Goal: Information Seeking & Learning: Learn about a topic

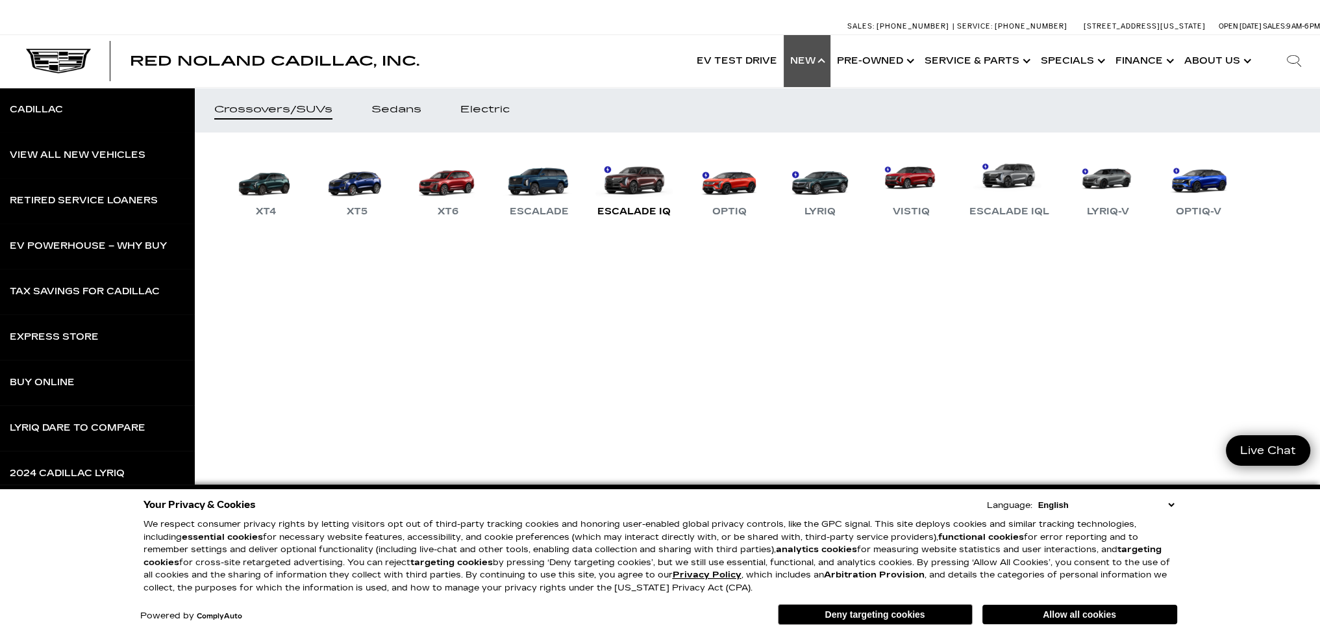
click at [624, 204] on div "Escalade IQ" at bounding box center [634, 212] width 86 height 16
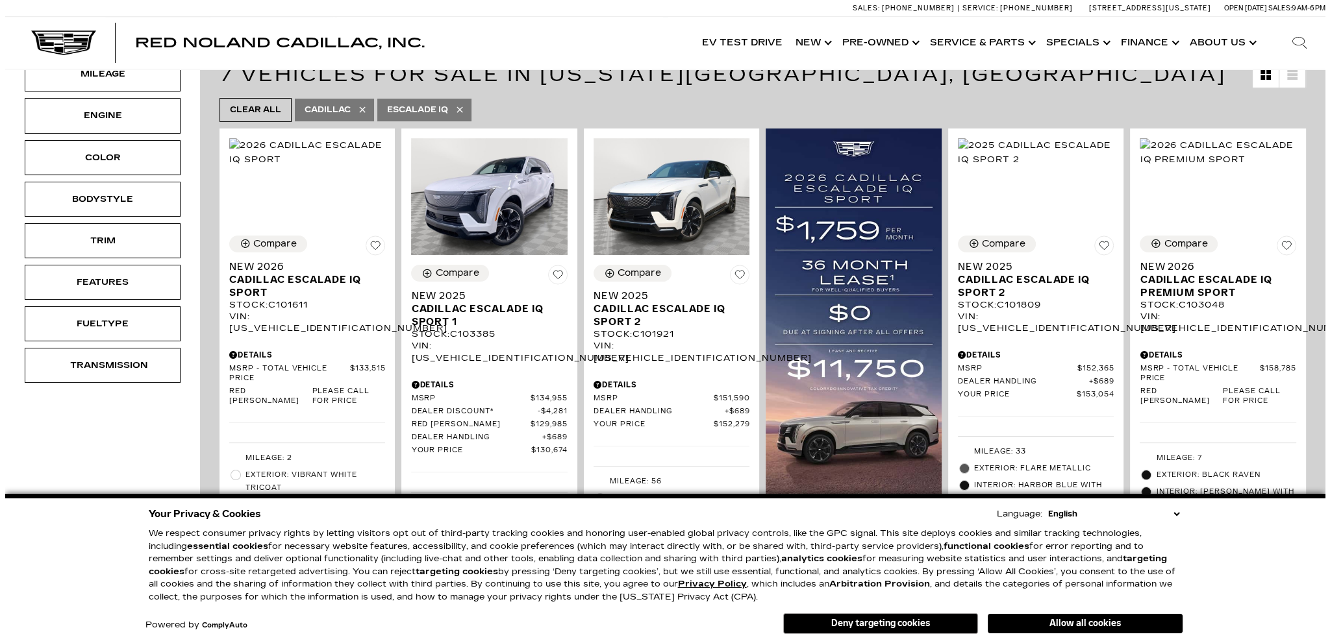
scroll to position [260, 0]
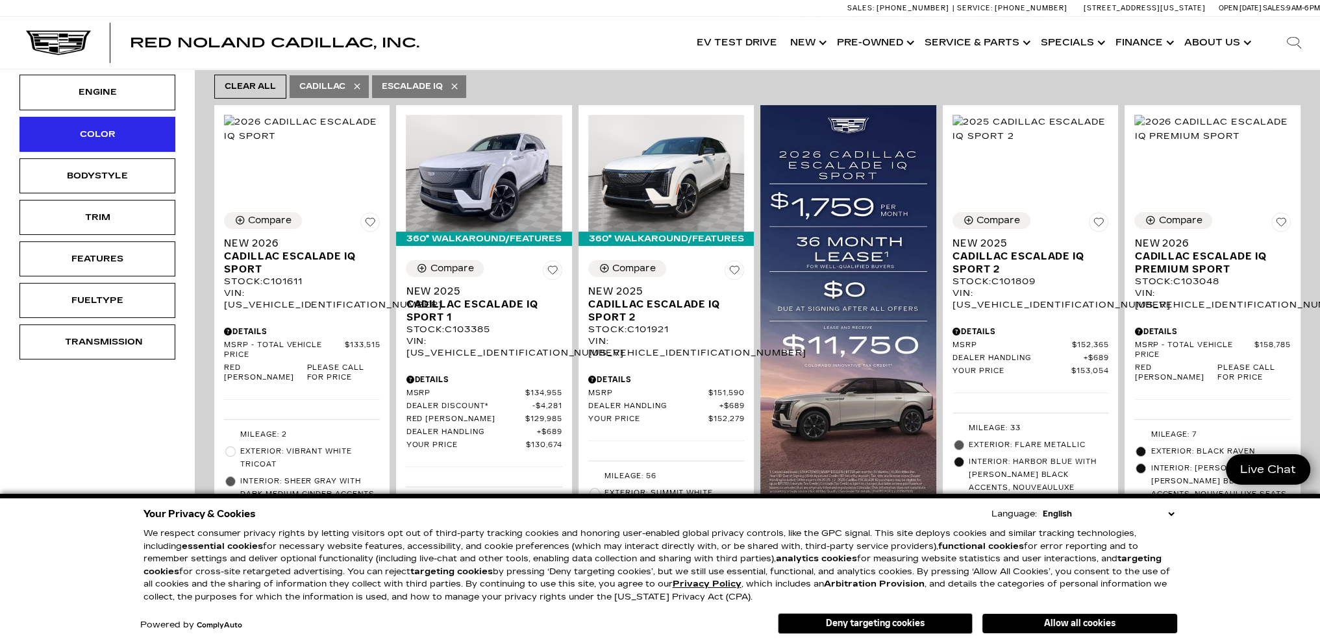
click at [106, 134] on div "Color" at bounding box center [97, 134] width 65 height 14
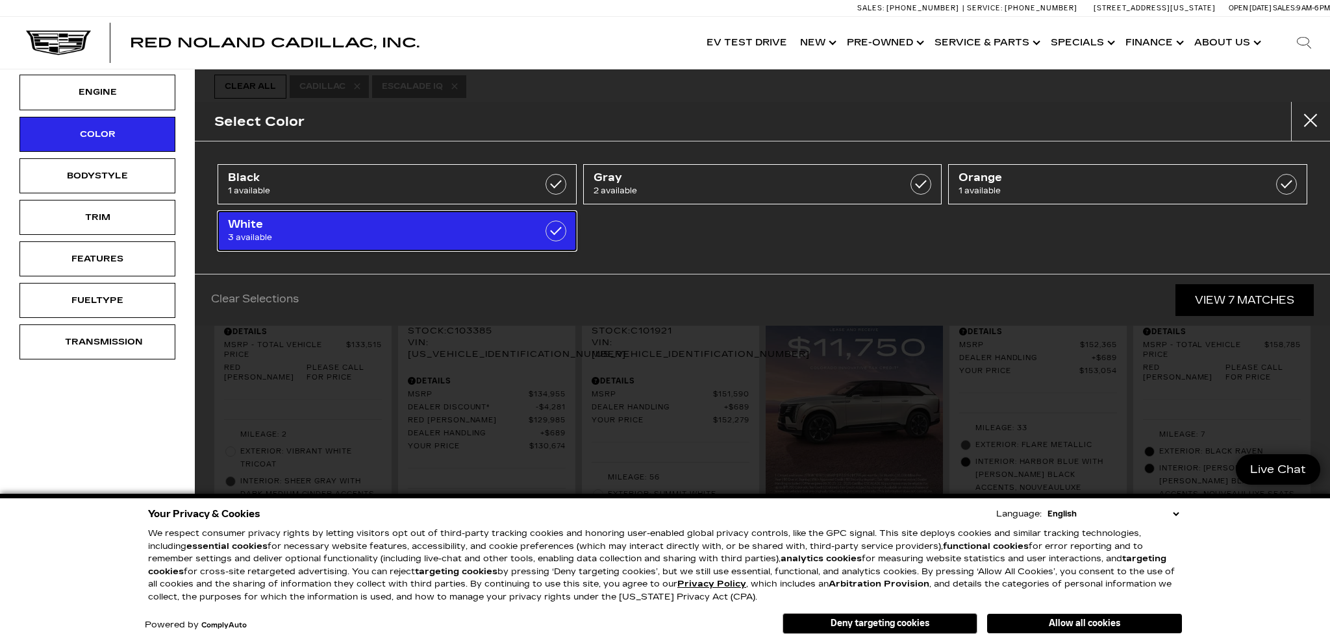
click at [426, 233] on span "3 available" at bounding box center [372, 237] width 288 height 13
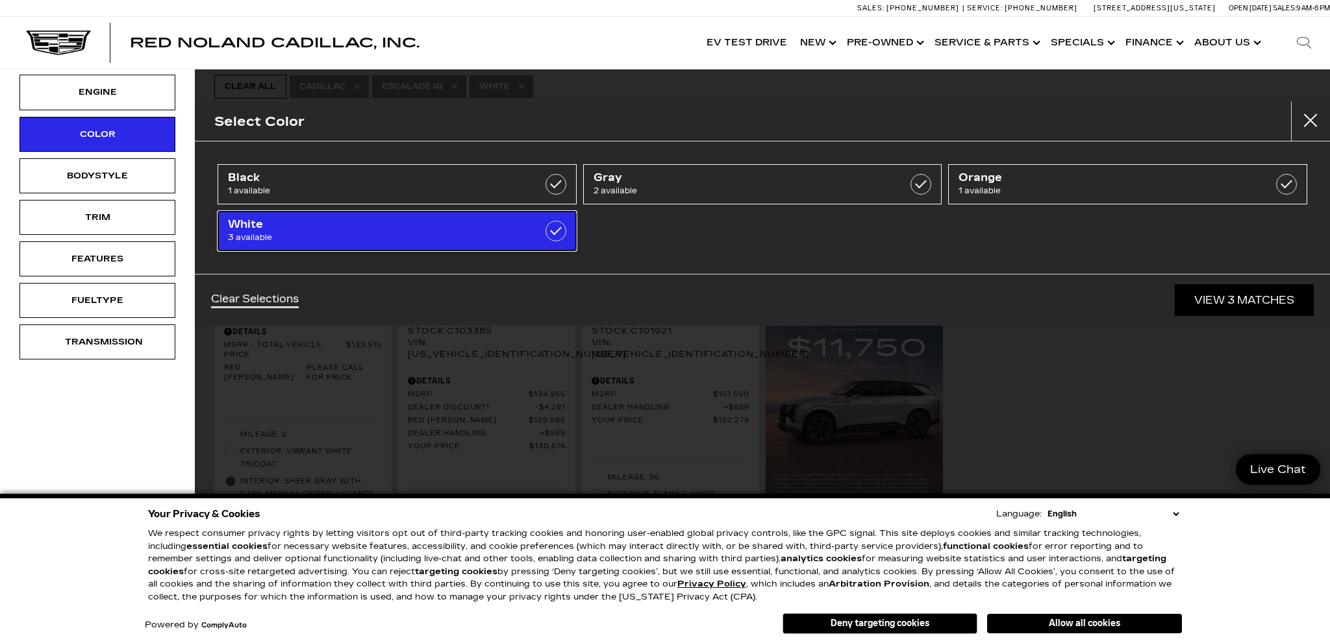
type input "$152,279"
checkbox input "true"
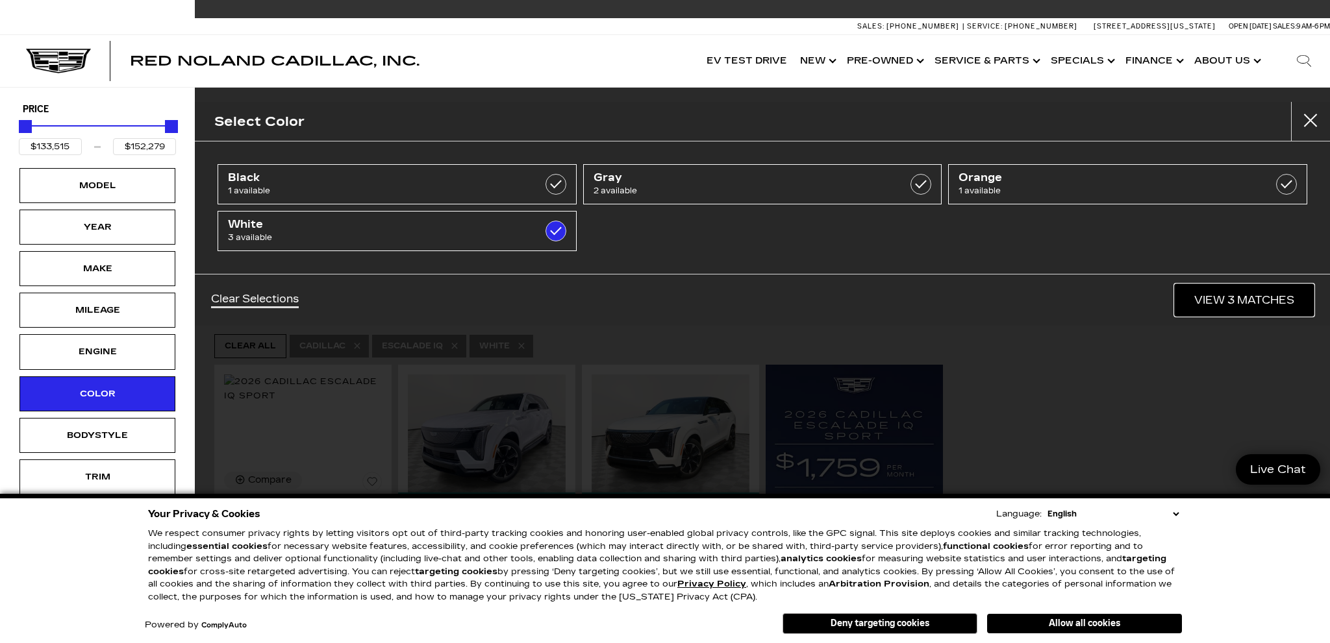
click at [1243, 305] on link "View 3 Matches" at bounding box center [1244, 300] width 139 height 32
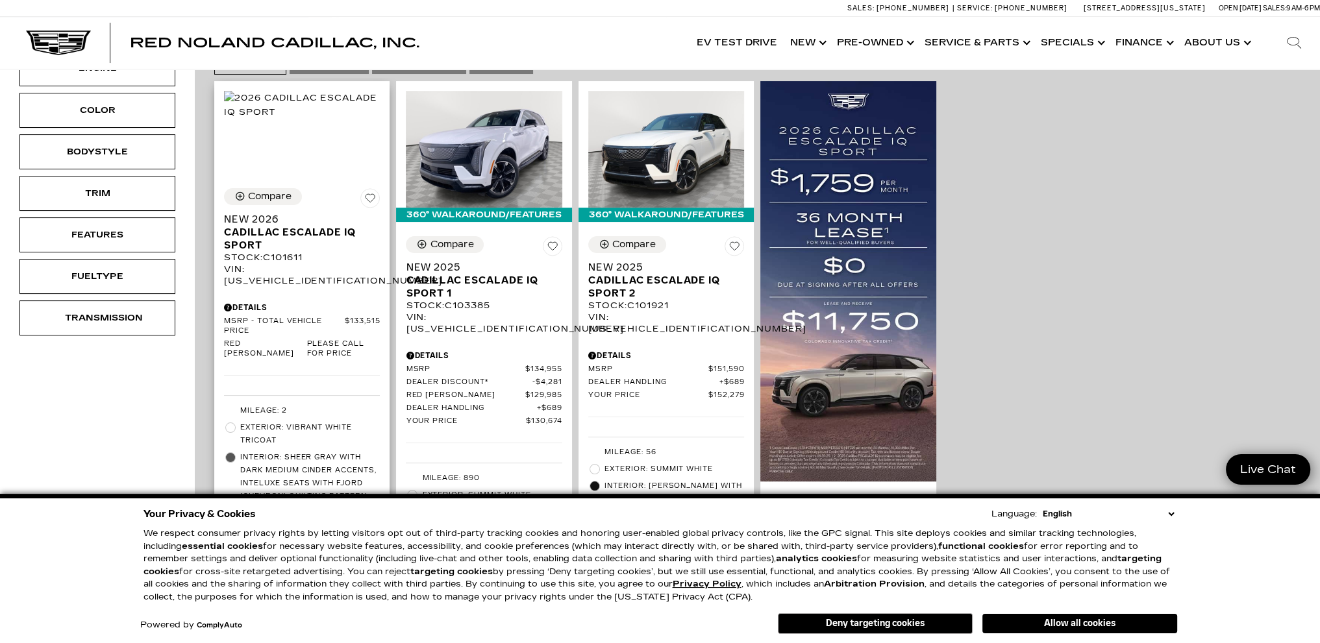
scroll to position [260, 0]
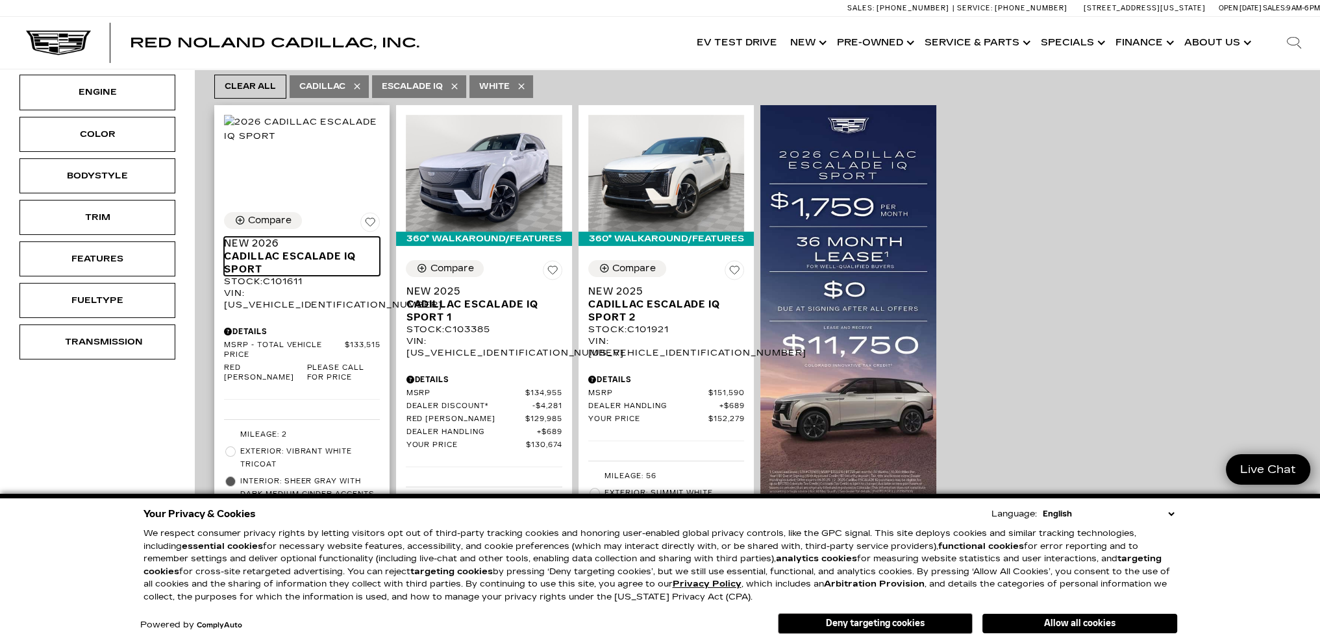
click at [293, 256] on span "Cadillac ESCALADE IQ Sport" at bounding box center [297, 263] width 146 height 26
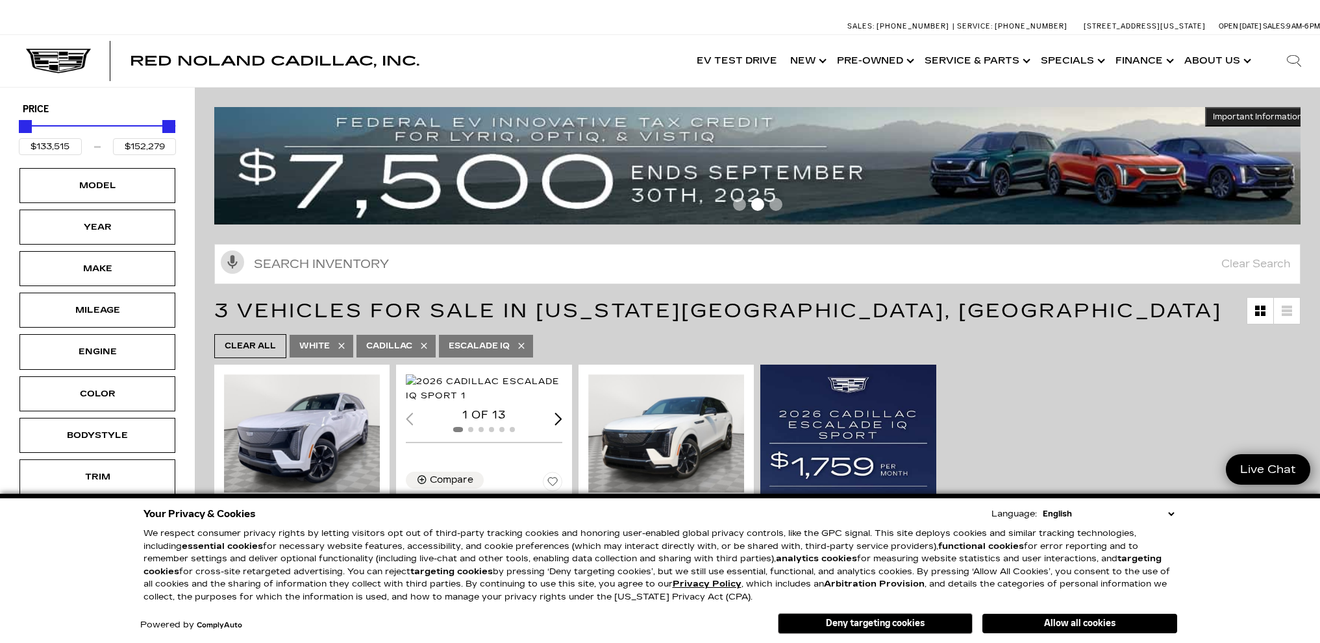
scroll to position [254, 0]
